Goal: Find specific page/section: Find specific page/section

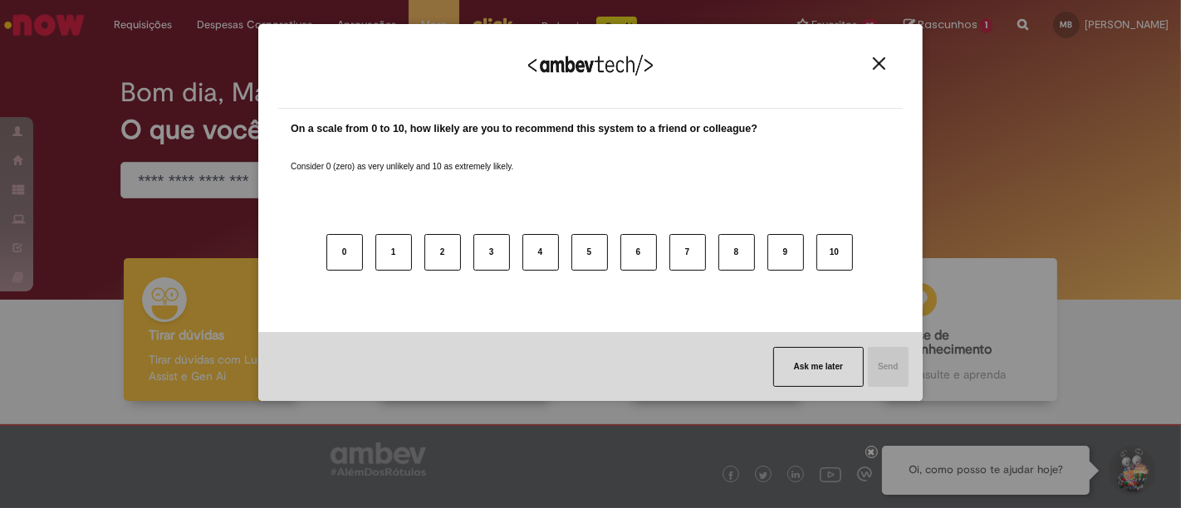
click at [874, 64] on img "Close" at bounding box center [879, 63] width 12 height 12
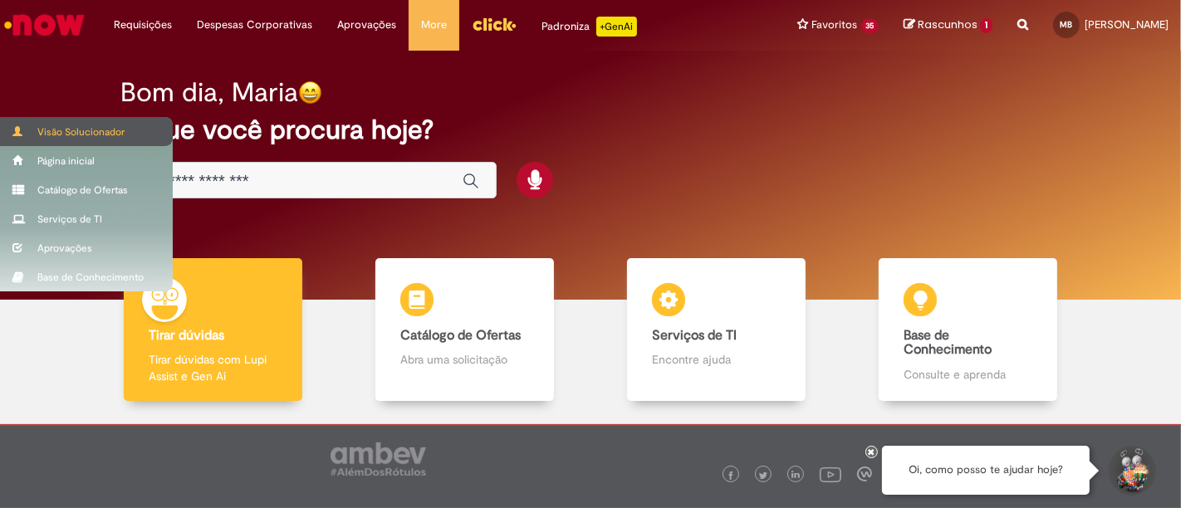
click at [17, 126] on span at bounding box center [18, 131] width 12 height 10
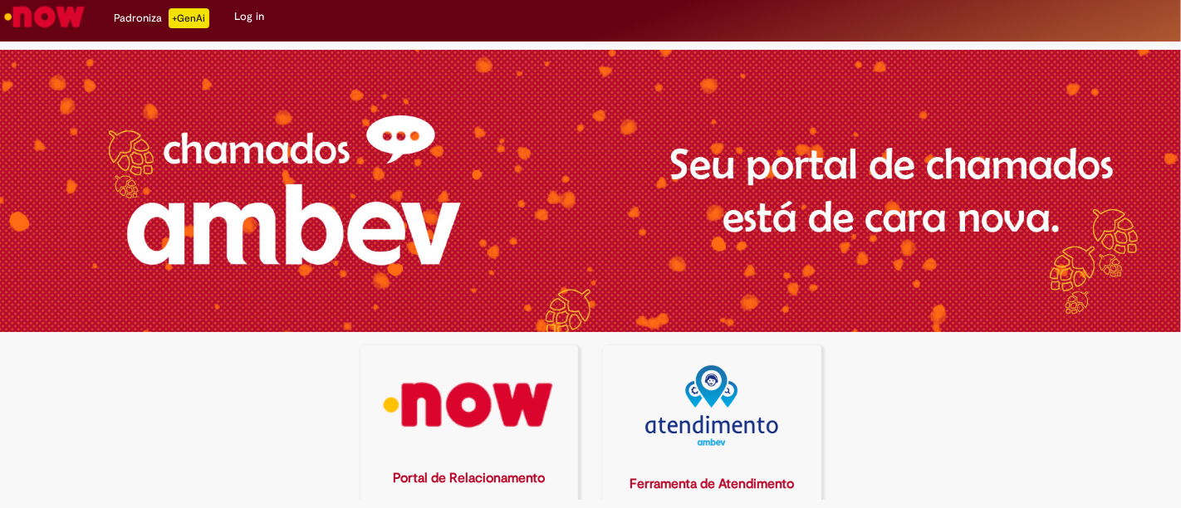
click at [441, 402] on img at bounding box center [469, 406] width 197 height 81
